Goal: Information Seeking & Learning: Find specific fact

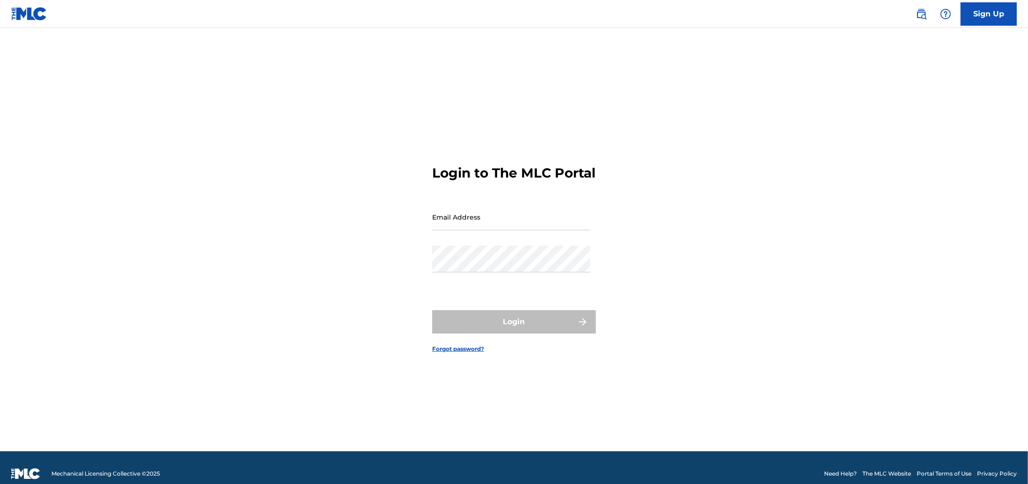
click at [521, 208] on form "Login to The MLC Portal Email Address Password Login Forgot password?" at bounding box center [514, 251] width 164 height 400
click at [519, 223] on input "Email Address" at bounding box center [511, 217] width 158 height 27
type input "[PERSON_NAME][EMAIL_ADDRESS][DOMAIN_NAME]"
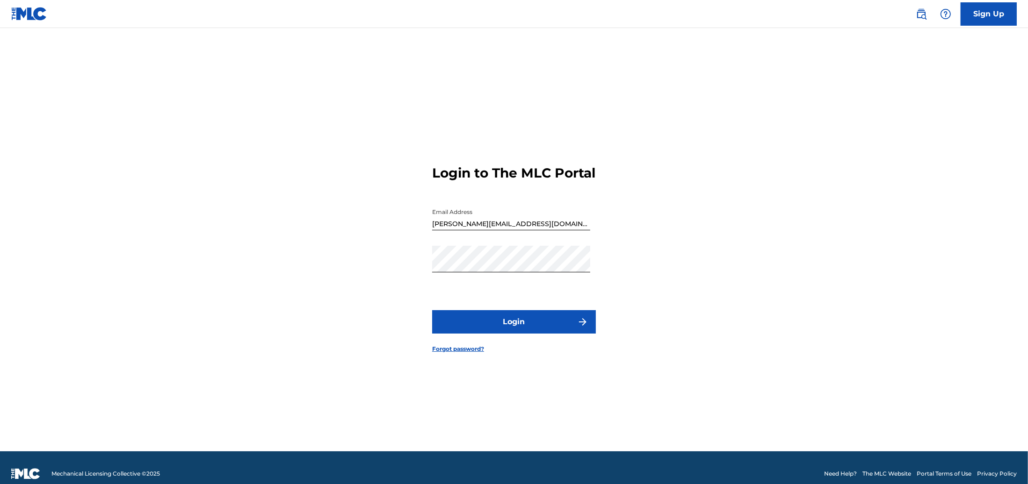
click at [511, 343] on form "Login to The MLC Portal Email Address [EMAIL_ADDRESS][PERSON_NAME][DOMAIN_NAME]…" at bounding box center [514, 251] width 164 height 400
click at [518, 326] on button "Login" at bounding box center [514, 321] width 164 height 23
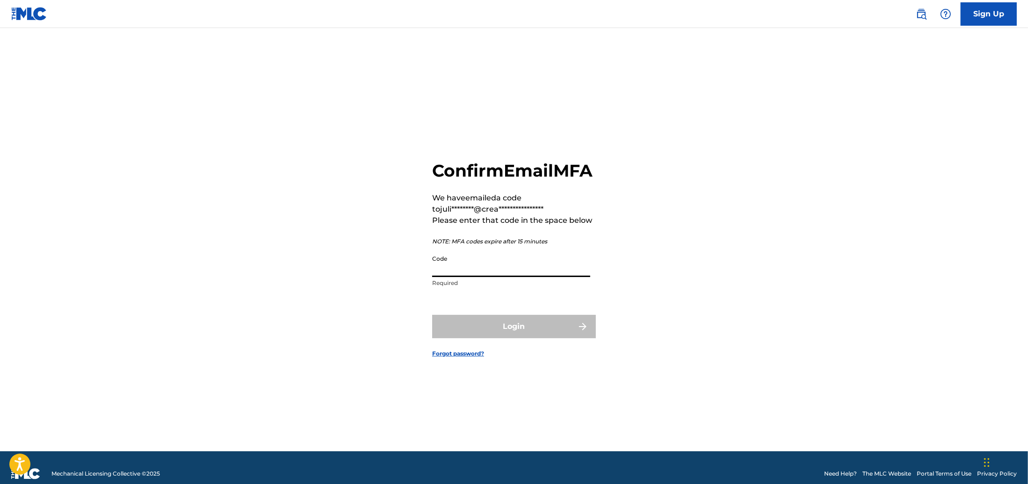
click at [520, 277] on input "Code" at bounding box center [511, 264] width 158 height 27
paste input "568269"
type input "568269"
click at [500, 338] on button "Login" at bounding box center [514, 326] width 164 height 23
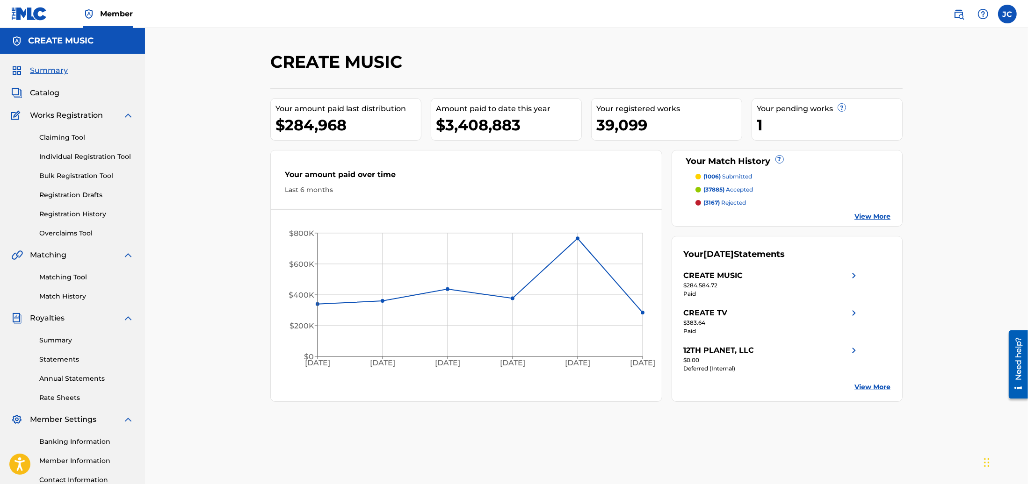
click at [964, 19] on img at bounding box center [958, 13] width 11 height 11
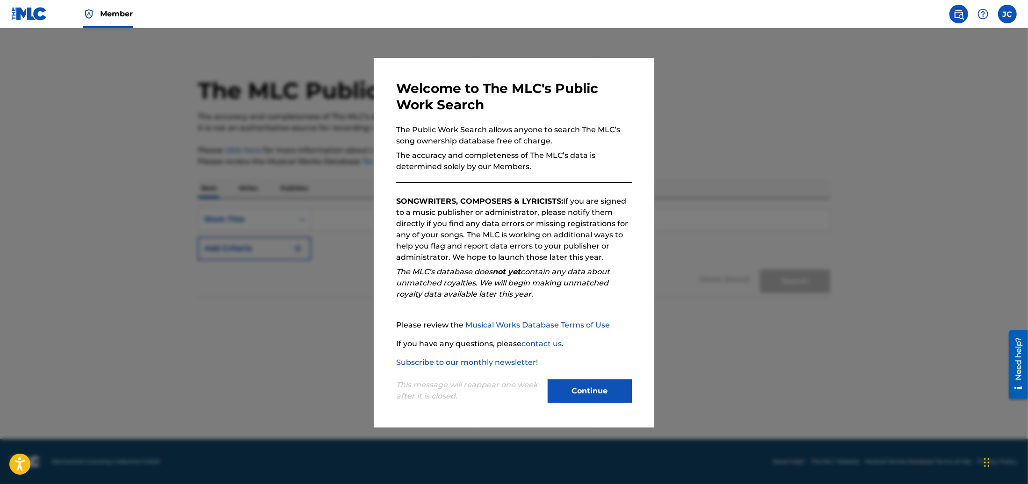
click at [603, 396] on button "Continue" at bounding box center [589, 391] width 84 height 23
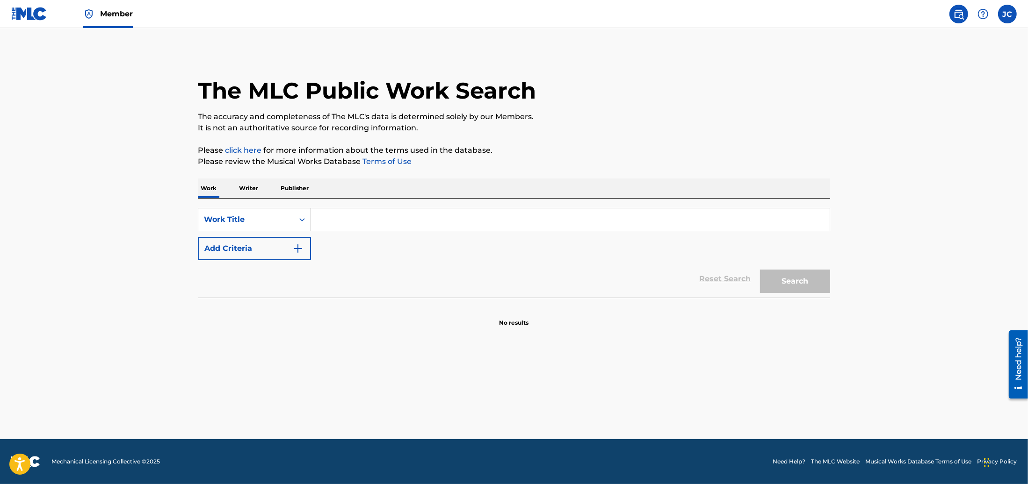
click at [248, 189] on p "Writer" at bounding box center [248, 189] width 25 height 20
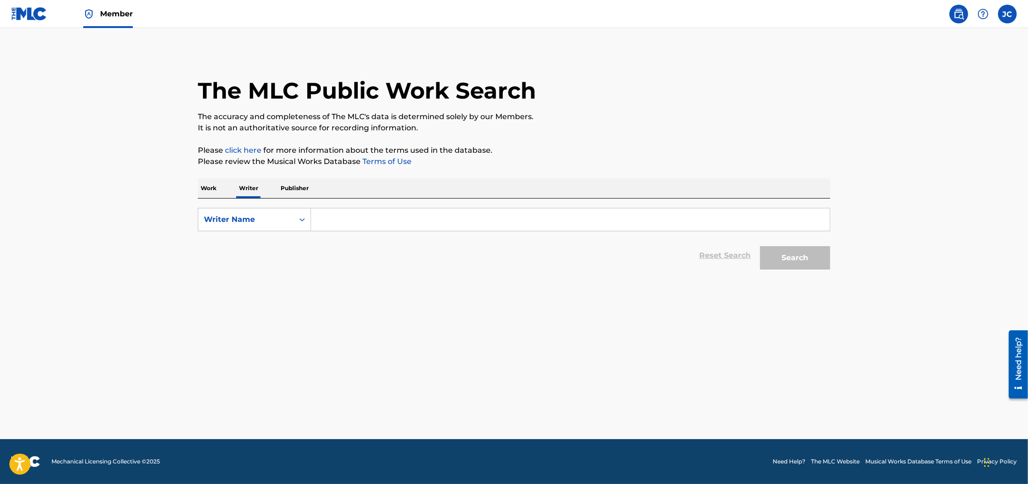
click at [342, 226] on input "Search Form" at bounding box center [570, 220] width 518 height 22
paste input "568269"
type input "568269"
type input "[PERSON_NAME]"
click at [760, 246] on button "Search" at bounding box center [795, 257] width 70 height 23
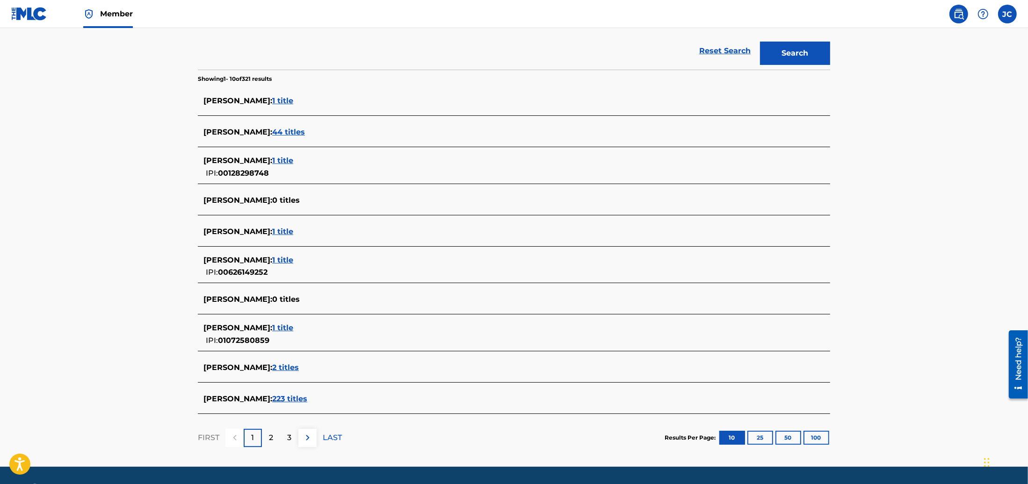
scroll to position [206, 0]
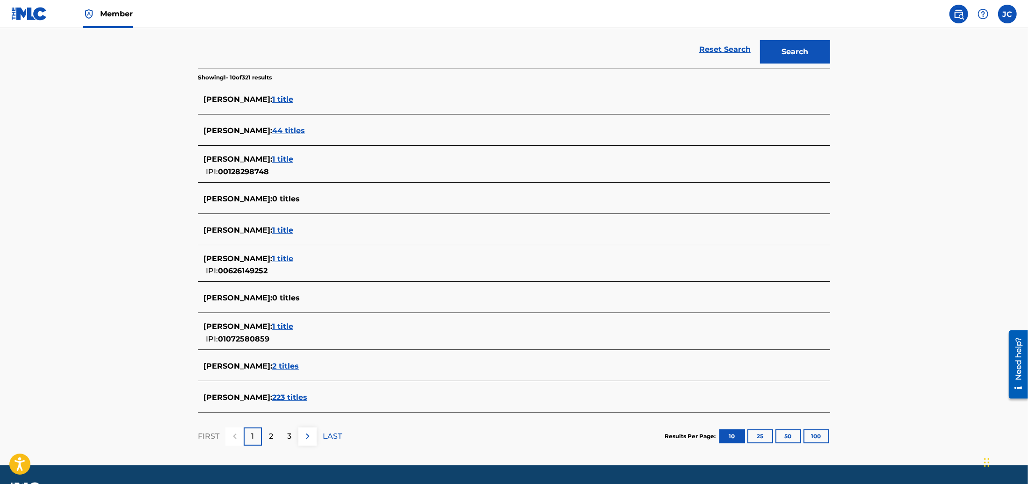
click at [290, 396] on span "223 titles" at bounding box center [289, 397] width 35 height 9
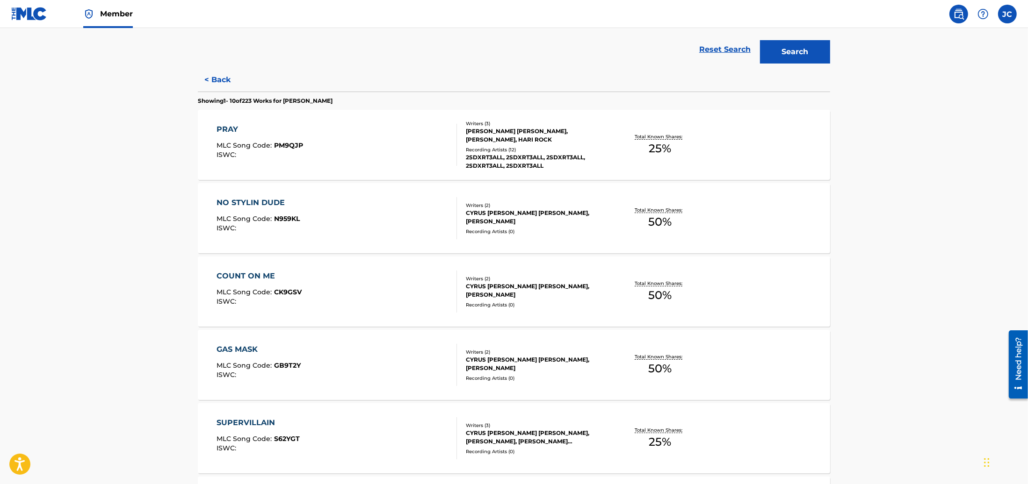
click at [366, 216] on div "NO STYLIN DUDE MLC Song Code : N959KL ISWC :" at bounding box center [337, 218] width 240 height 42
